Goal: Navigation & Orientation: Find specific page/section

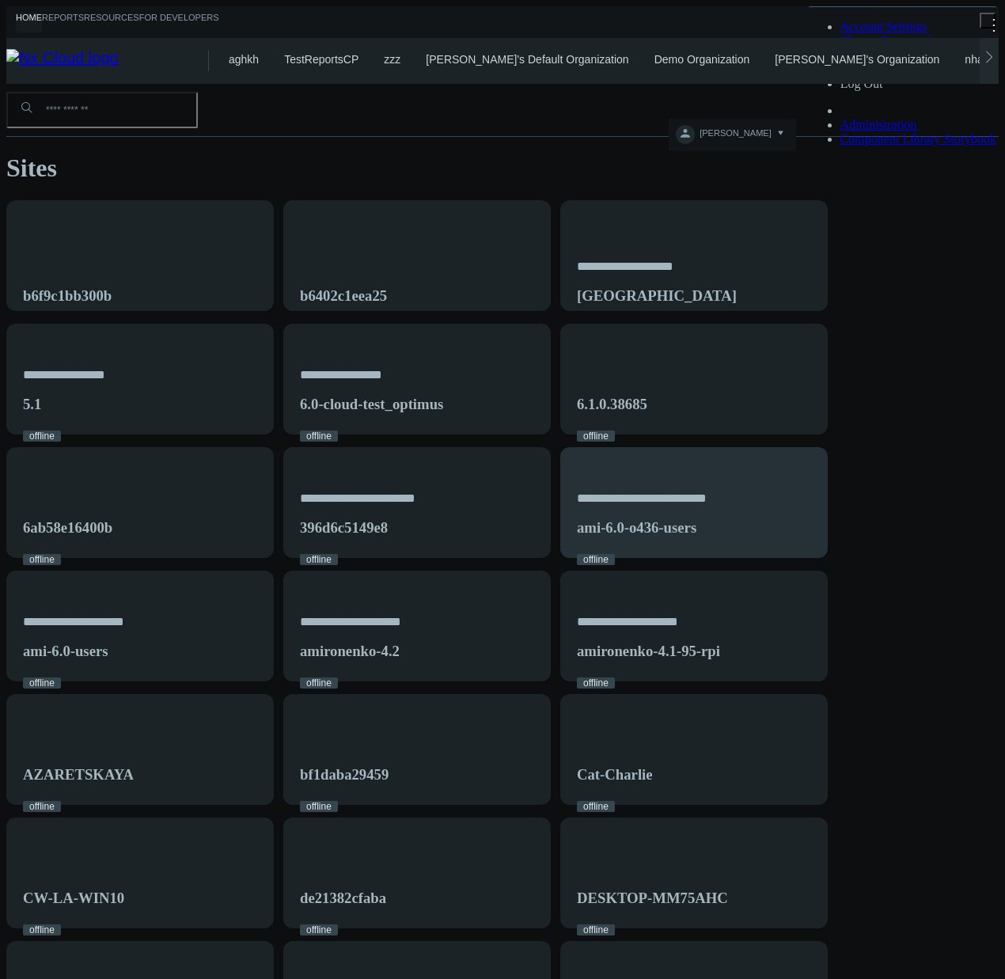
scroll to position [277, 0]
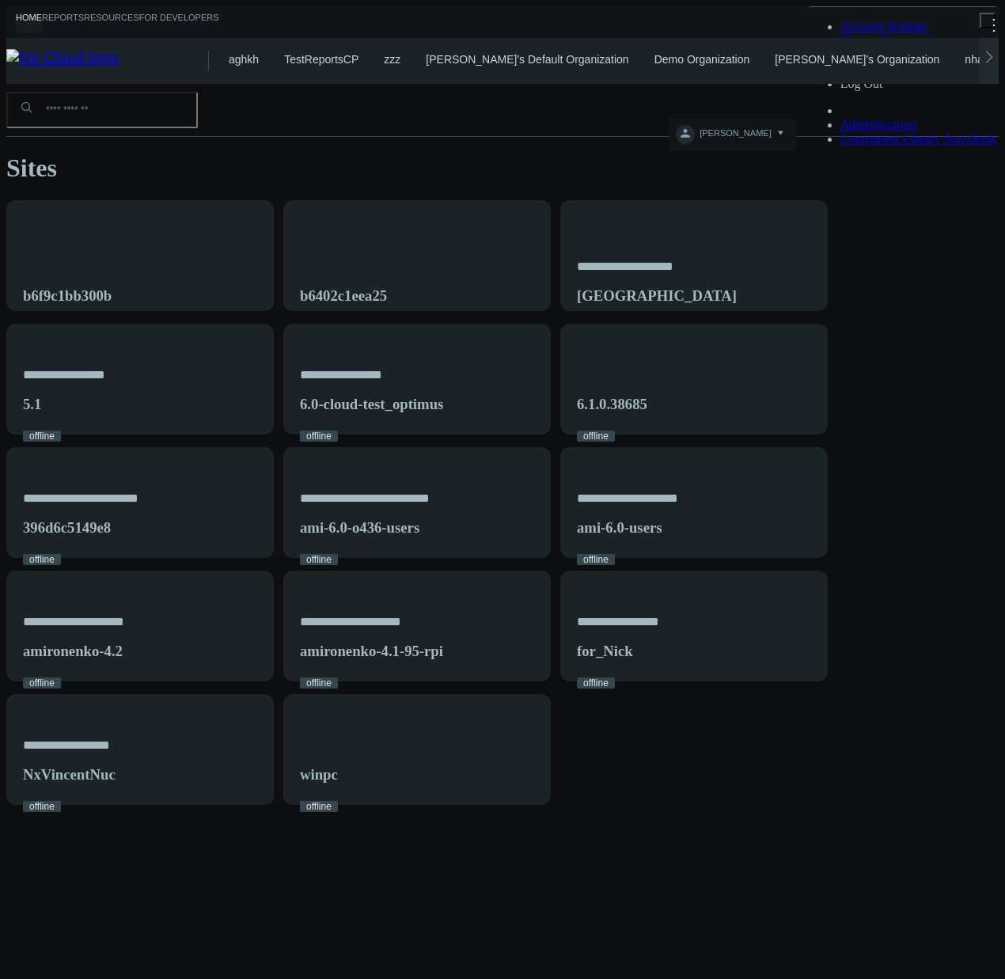
click at [965, 55] on link "nhartleb's Organization" at bounding box center [1022, 59] width 114 height 13
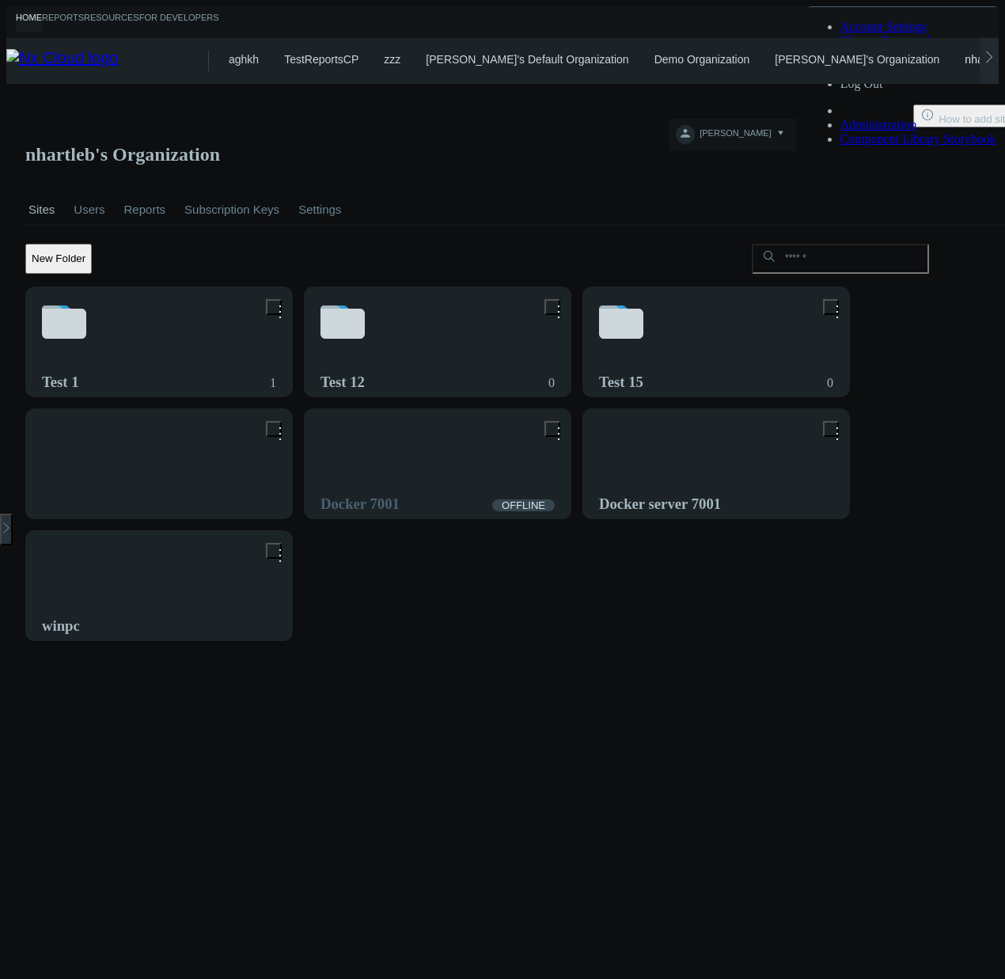
click at [79, 182] on link "Users" at bounding box center [88, 209] width 37 height 55
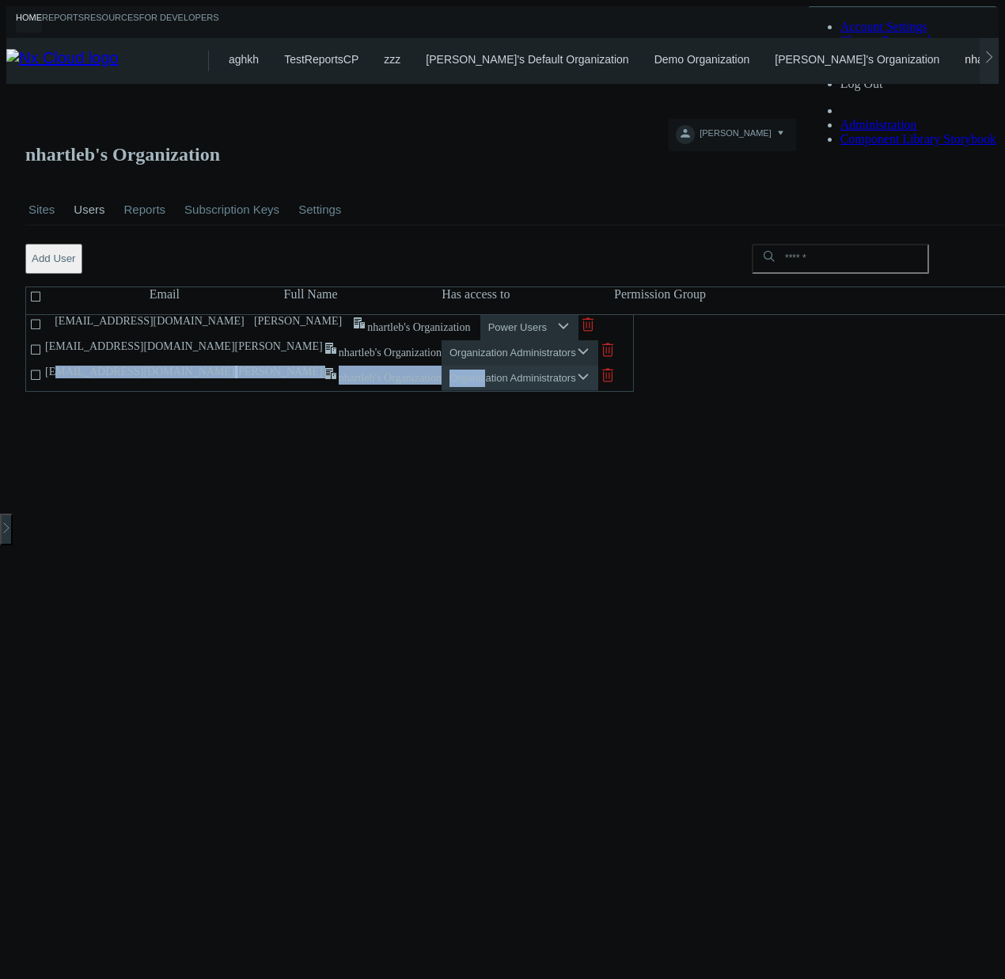
drag, startPoint x: 84, startPoint y: 363, endPoint x: 711, endPoint y: 361, distance: 626.9
click at [634, 366] on div "nhartleb@networkoptix.com Nick Hartleb .st0{fill:#A3B8C2;fill-rule:evenodd;clip…" at bounding box center [329, 379] width 609 height 26
click at [442, 366] on div ".st0{fill:#A3B8C2;fill-rule:evenodd;clip-rule:evenodd;} nhartleb's Organization" at bounding box center [382, 378] width 119 height 25
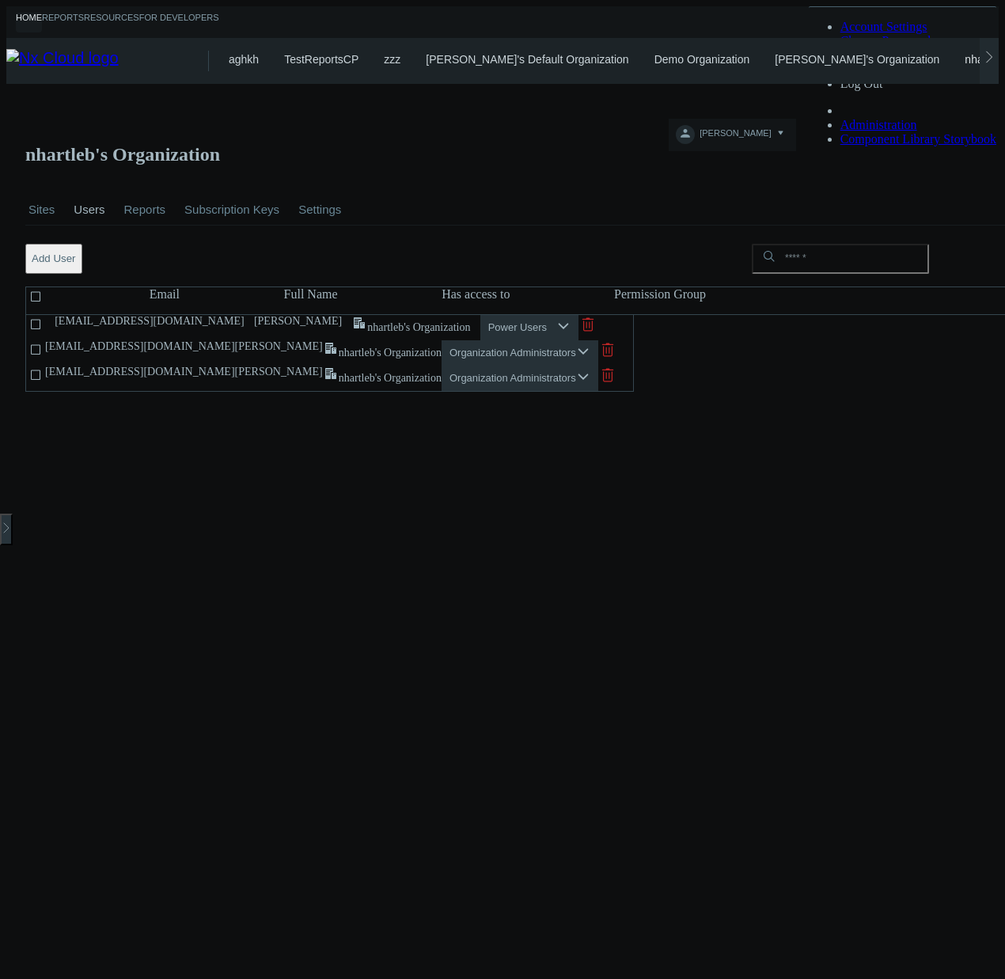
click at [442, 372] on nx-search-highlight "nhartleb's Organization" at bounding box center [390, 378] width 103 height 12
click at [442, 367] on div ".st0{fill:#A3B8C2;fill-rule:evenodd;clip-rule:evenodd;} nhartleb's Organization" at bounding box center [382, 378] width 119 height 25
click at [996, 56] on icon at bounding box center [989, 57] width 13 height 13
click at [867, 53] on link "Organization 1" at bounding box center [903, 59] width 72 height 13
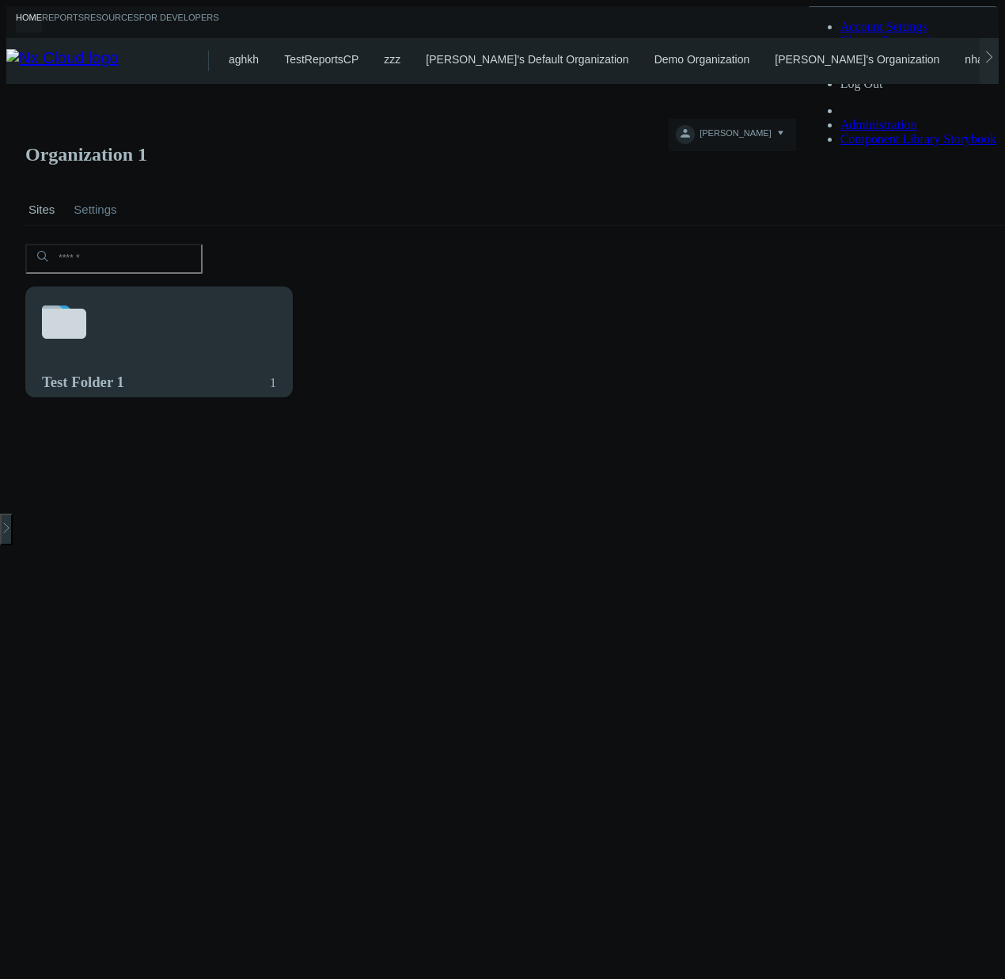
click at [205, 297] on svg-icon at bounding box center [159, 324] width 234 height 54
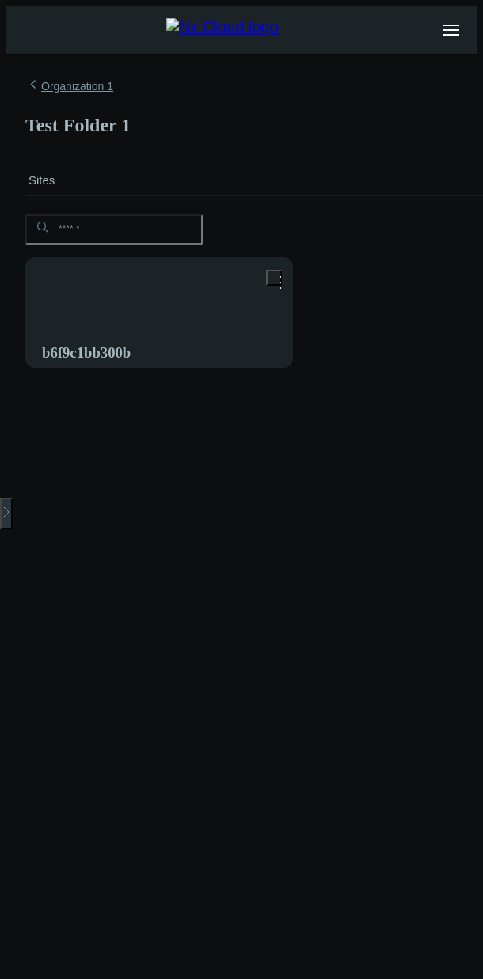
click at [99, 82] on link "Organization 1" at bounding box center [69, 86] width 88 height 18
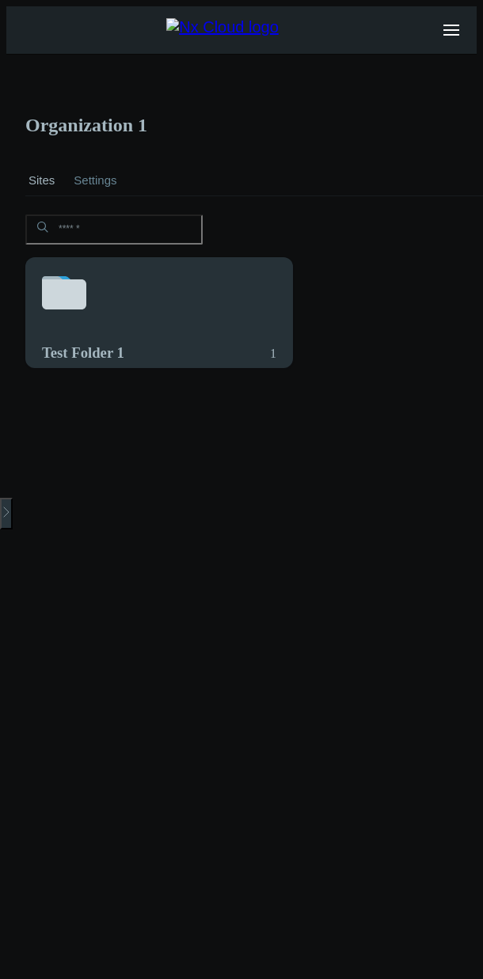
click at [154, 284] on div "Test Folder 1 1" at bounding box center [159, 322] width 266 height 128
click at [196, 270] on div "b6f9c1bb300b" at bounding box center [159, 322] width 266 height 128
